Goal: Task Accomplishment & Management: Use online tool/utility

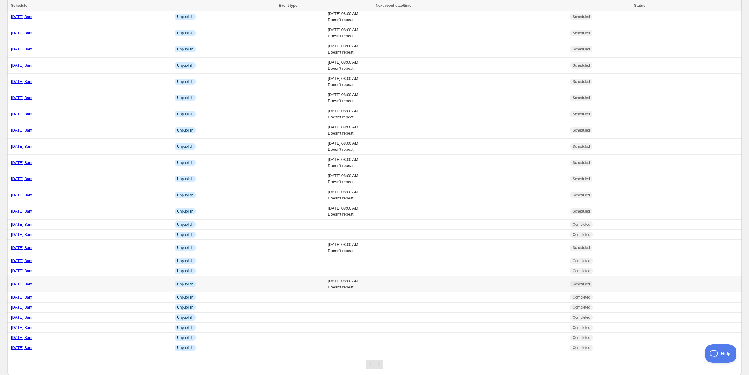
scroll to position [39, 0]
click at [80, 283] on div "[DATE] 8am" at bounding box center [91, 283] width 160 height 6
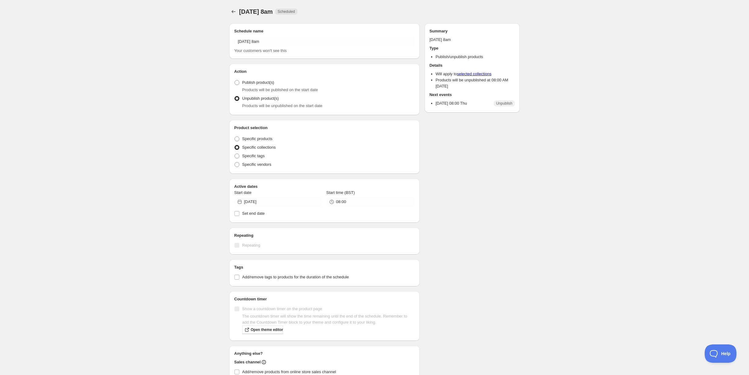
radio input "true"
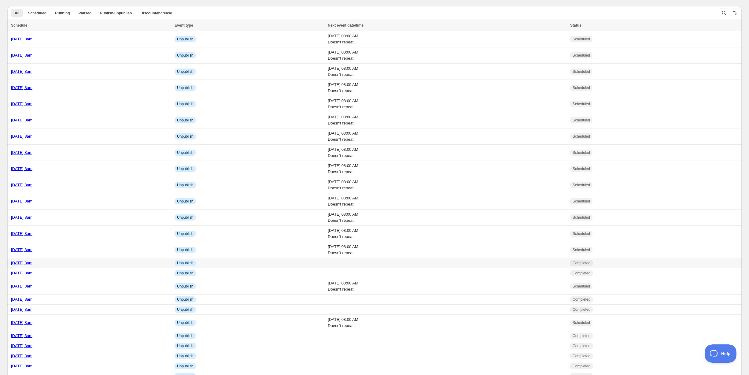
click at [97, 263] on div "[DATE] 8am" at bounding box center [91, 263] width 160 height 6
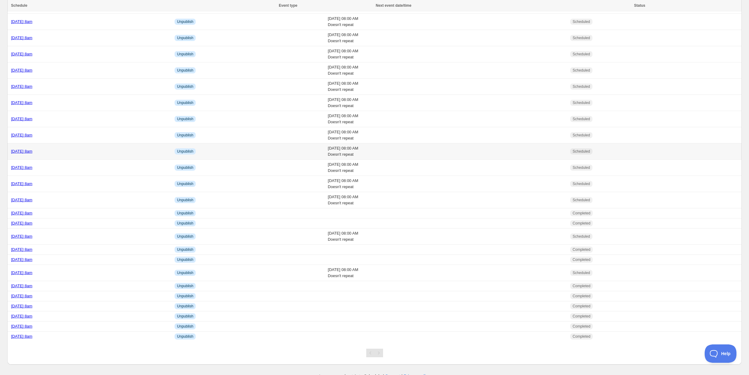
scroll to position [52, 0]
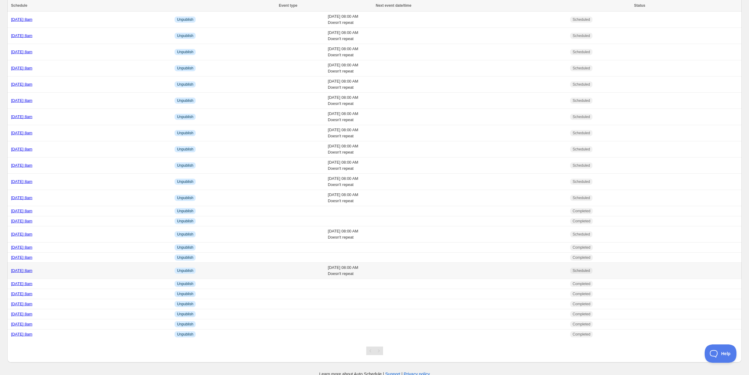
click at [86, 267] on div "[DATE] 8am" at bounding box center [91, 270] width 160 height 6
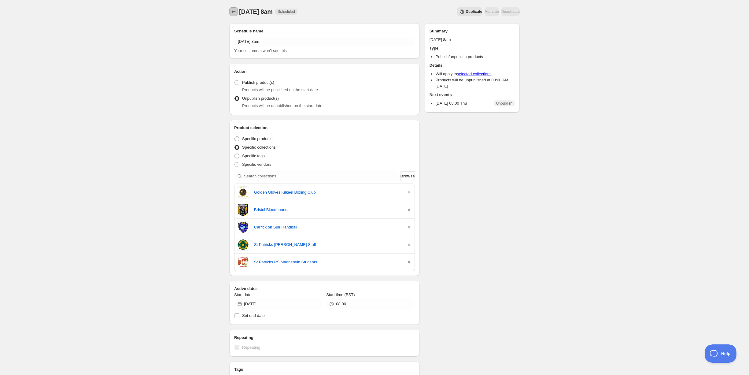
click at [235, 9] on icon "Schedules" at bounding box center [233, 12] width 6 height 6
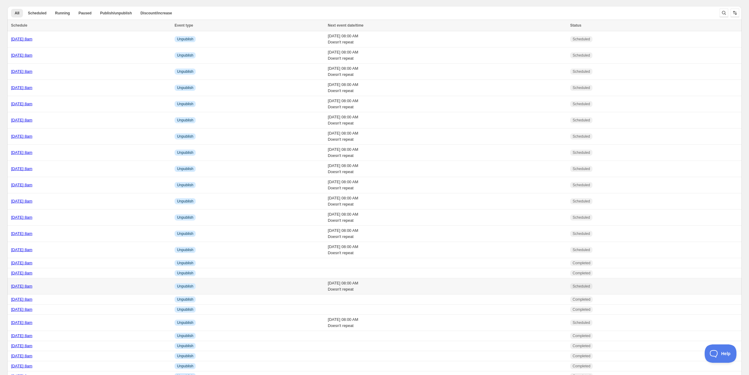
click at [82, 284] on div "[DATE] 8am" at bounding box center [91, 286] width 160 height 6
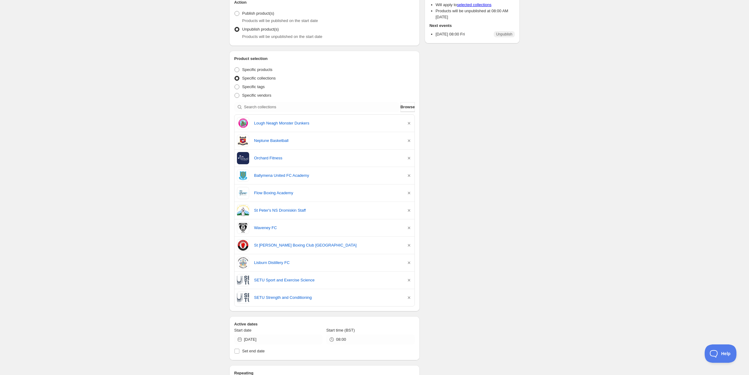
scroll to position [70, 0]
